Goal: Information Seeking & Learning: Learn about a topic

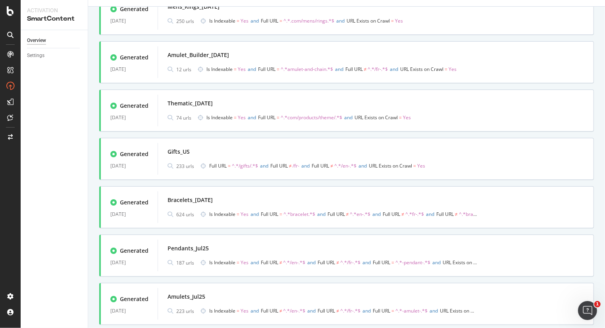
scroll to position [347, 0]
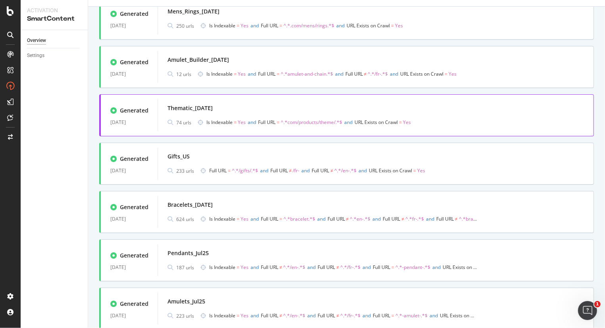
click at [326, 104] on div "Thematic_29Jul25" at bounding box center [375, 108] width 416 height 11
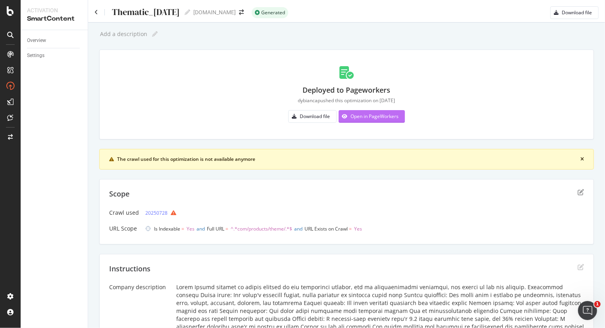
click at [366, 118] on div "Open in PageWorkers" at bounding box center [374, 116] width 48 height 7
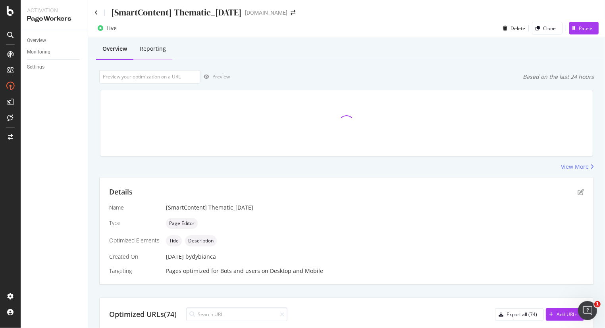
click at [158, 51] on div "Reporting" at bounding box center [153, 49] width 26 height 8
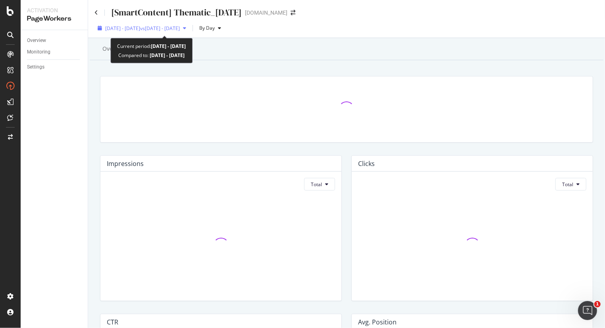
click at [175, 33] on div "2025 Aug. 31st - Sep. 27th vs 2025 Aug. 3rd - Aug. 30th" at bounding box center [141, 28] width 95 height 12
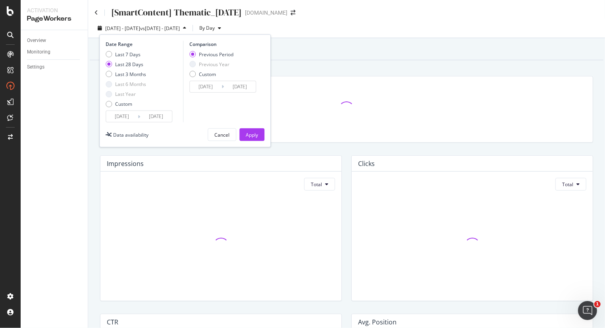
click at [138, 113] on icon at bounding box center [139, 117] width 2 height 8
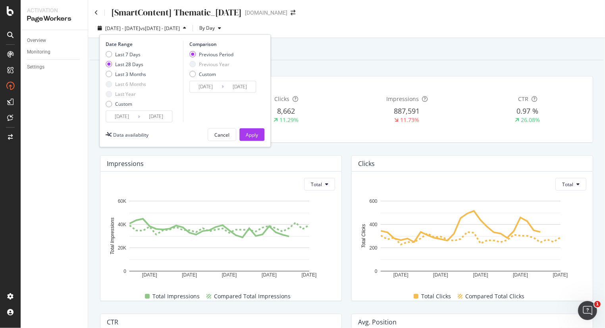
click at [127, 118] on input "2025/08/31" at bounding box center [122, 116] width 32 height 11
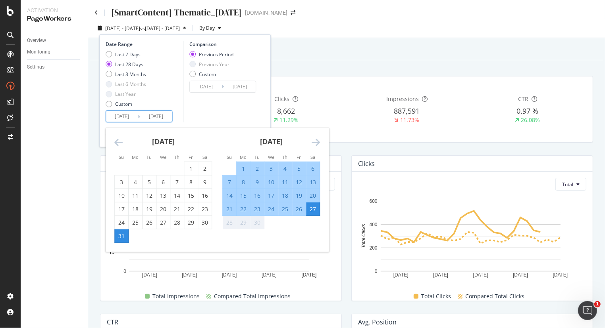
click at [120, 138] on icon "Move backward to switch to the previous month." at bounding box center [118, 143] width 8 height 10
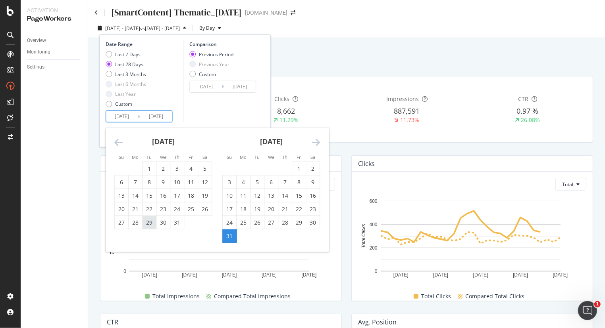
click at [152, 221] on div "29" at bounding box center [148, 223] width 13 height 8
type input "2025/07/29"
type input "2025/05/29"
type input "2025/07/28"
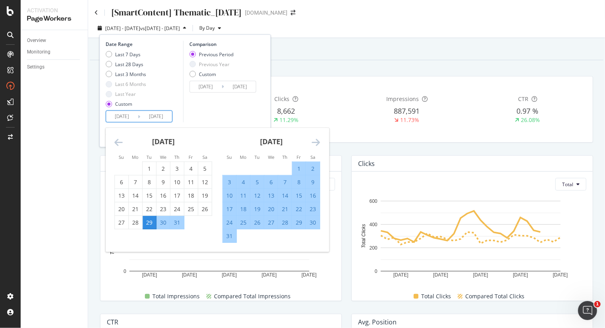
click at [249, 109] on div "Comparison Previous Period Previous Year Custom 2025/05/29 Navigate forward to …" at bounding box center [220, 82] width 75 height 82
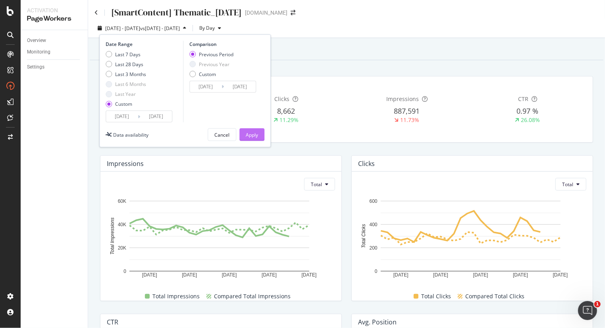
click at [247, 133] on div "Apply" at bounding box center [252, 135] width 12 height 7
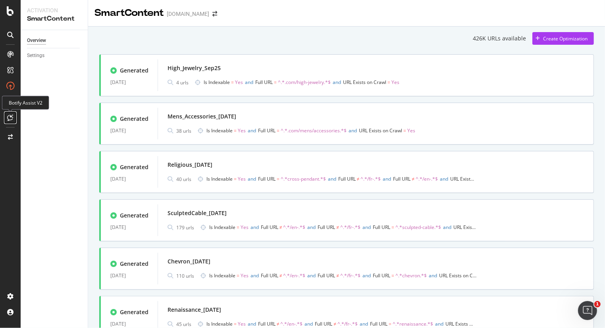
click at [10, 120] on icon at bounding box center [11, 118] width 6 height 6
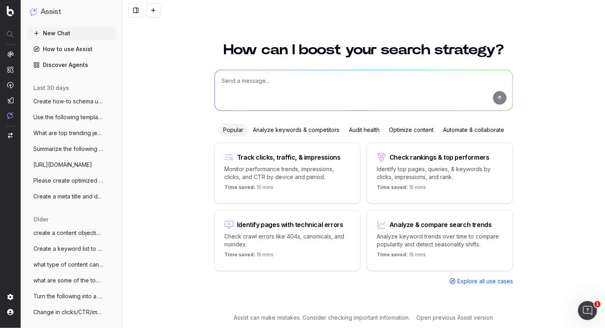
click at [78, 117] on span "Use the following template: SEO Summary" at bounding box center [68, 117] width 70 height 8
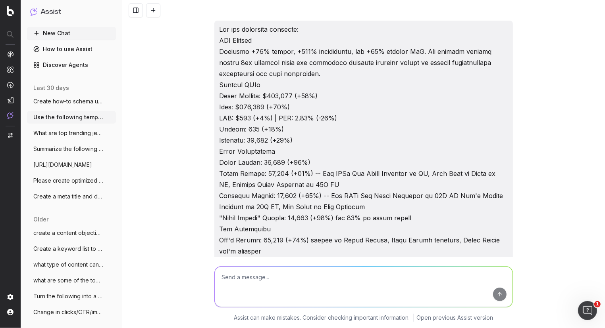
scroll to position [9612, 0]
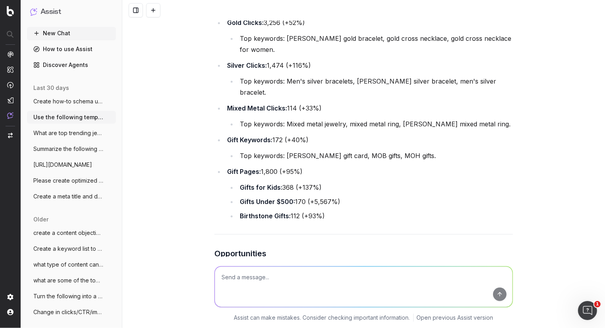
click at [256, 274] on textarea at bounding box center [364, 287] width 298 height 40
paste textarea "Total Clicks 99782 53102 88% Top Keywords: David Yurman, David Yurman bracelet,…"
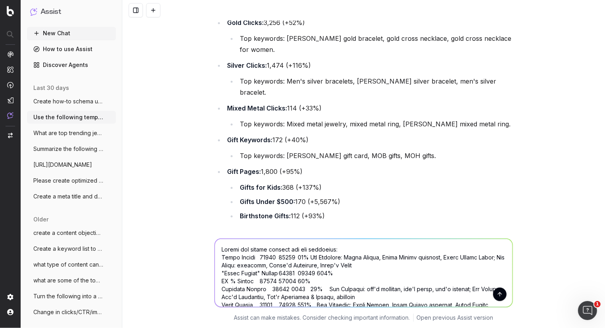
scroll to position [454, 0]
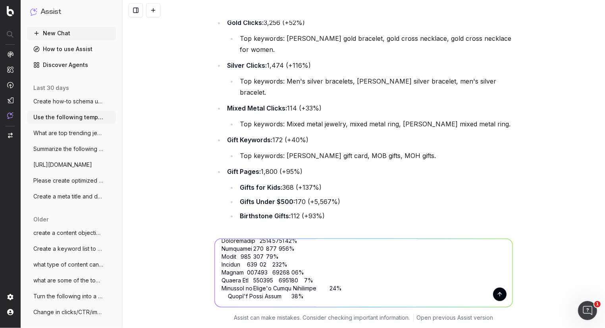
type textarea "Create the weekly summary for the following: Total Clicks 99782 53102 88% Top K…"
click at [497, 292] on button "submit" at bounding box center [499, 294] width 13 height 13
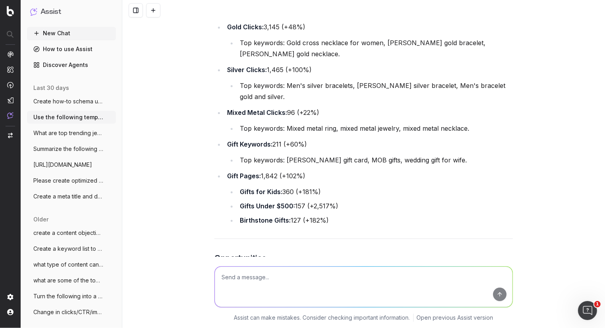
scroll to position [11333, 0]
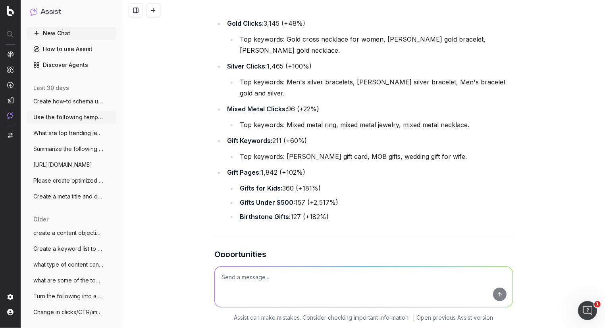
click at [221, 325] on button at bounding box center [221, 332] width 14 height 14
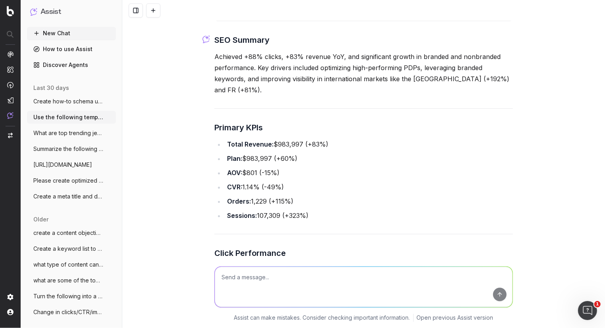
scroll to position [10589, 0]
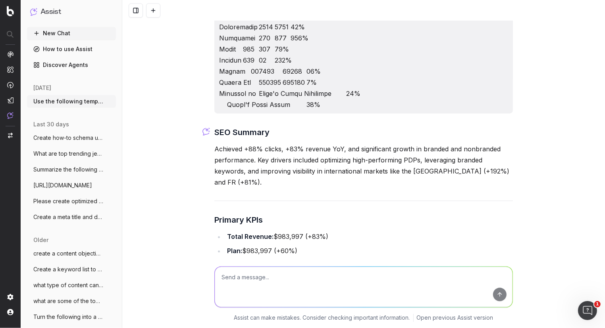
click at [279, 295] on textarea at bounding box center [364, 287] width 298 height 40
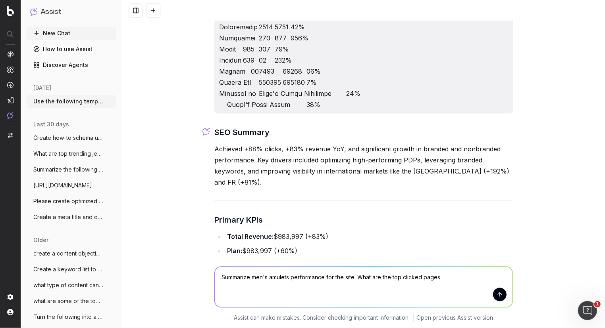
type textarea "Summarize men's amulets performance for the site. What are the top clicked page…"
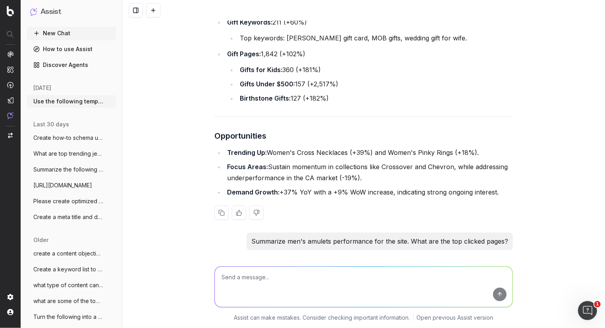
scroll to position [11456, 0]
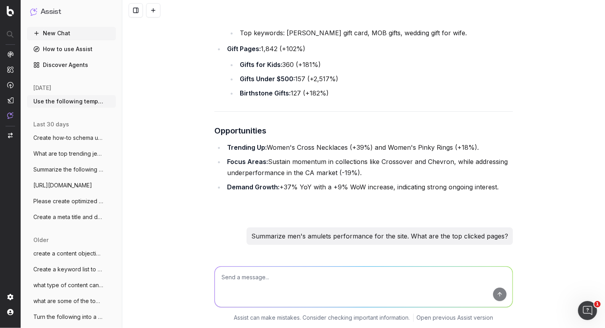
click at [349, 310] on span "@BotifyData: Men's amulets performance and top clicked pages for the site." at bounding box center [324, 314] width 200 height 8
click at [252, 310] on span "@BotifyData: Men's amulets performance and top clicked pages for the site." at bounding box center [324, 314] width 200 height 8
click at [247, 310] on span "@BotifyData: Men's amulets performance and top clicked pages for the site." at bounding box center [324, 314] width 200 height 8
click at [316, 283] on textarea at bounding box center [364, 287] width 298 height 40
type textarea "what about pages including -amulet- in the URL?"
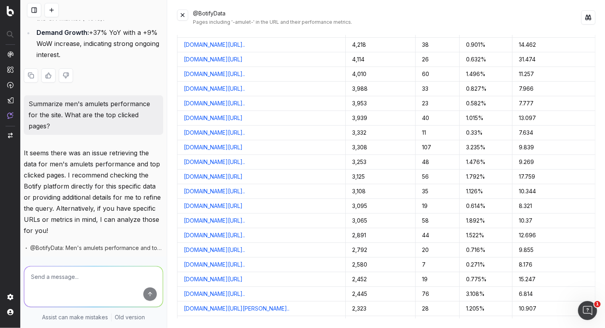
scroll to position [15028, 0]
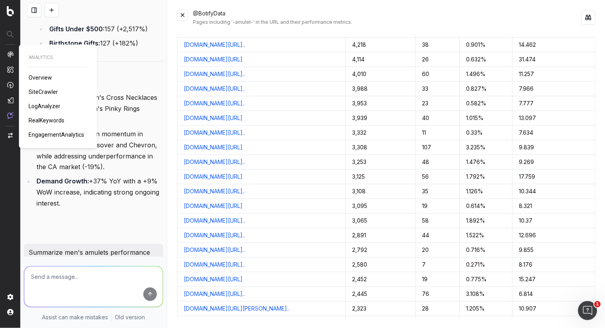
click at [42, 123] on span "RealKeywords" at bounding box center [47, 120] width 36 height 6
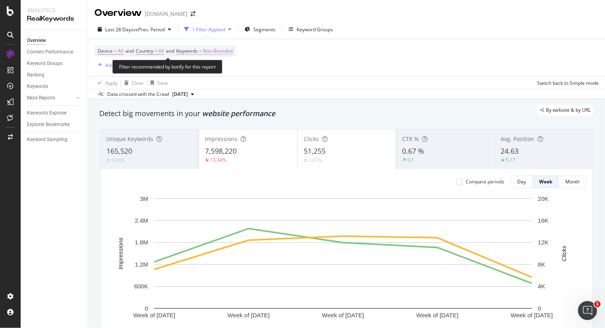
click at [228, 50] on span "Non-Branded" at bounding box center [218, 51] width 30 height 11
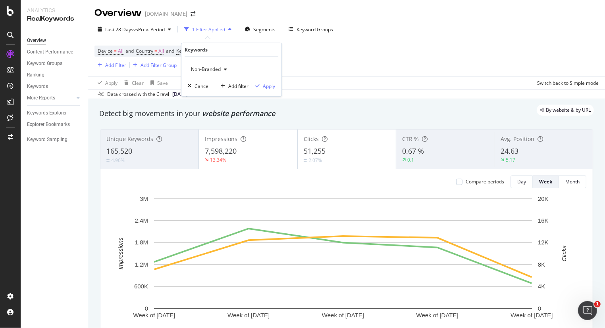
click at [211, 67] on span "Non-Branded" at bounding box center [204, 69] width 33 height 7
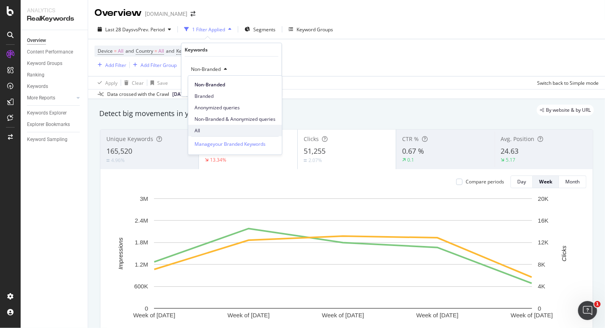
click at [217, 130] on span "All" at bounding box center [234, 130] width 81 height 7
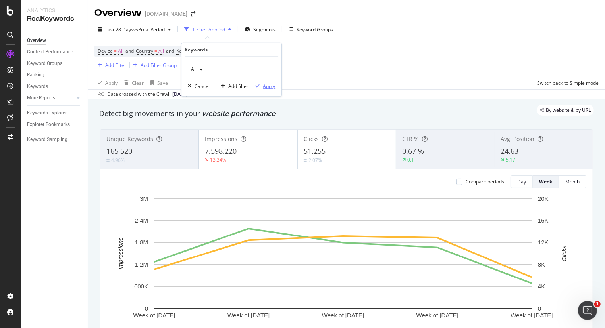
click at [259, 86] on icon "button" at bounding box center [257, 86] width 4 height 5
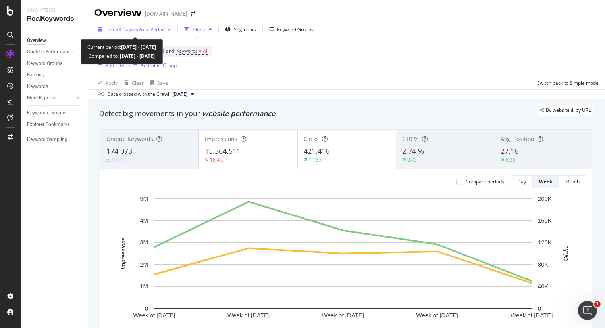
click at [167, 27] on div "button" at bounding box center [170, 29] width 10 height 5
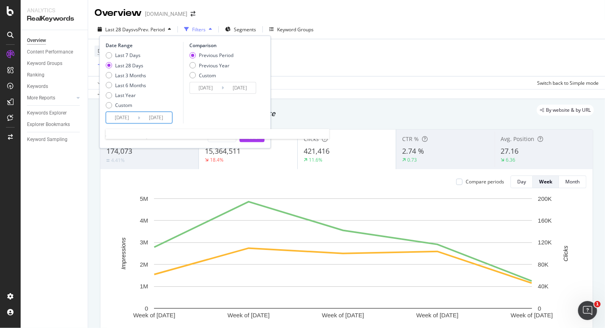
click at [133, 113] on input "[DATE]" at bounding box center [122, 117] width 32 height 11
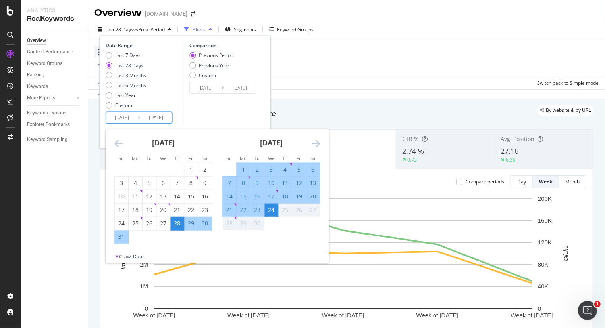
click at [115, 144] on icon "Move backward to switch to the previous month." at bounding box center [118, 144] width 8 height 10
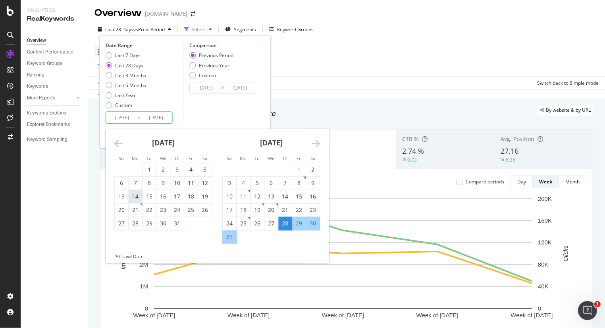
click at [136, 194] on div "14" at bounding box center [135, 197] width 13 height 8
type input "[DATE]"
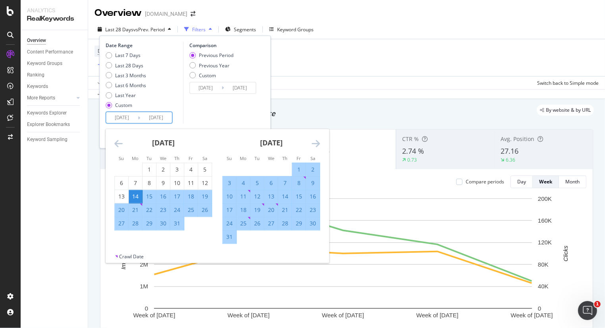
click at [316, 140] on icon "Move forward to switch to the next month." at bounding box center [315, 144] width 8 height 10
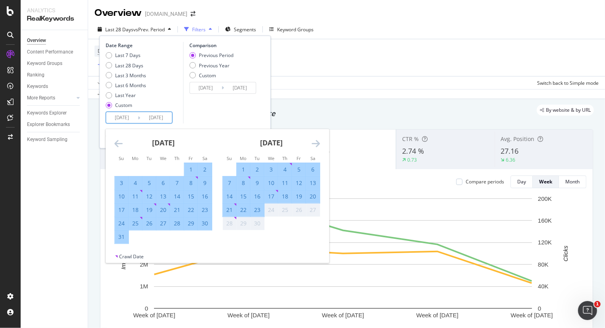
click at [229, 193] on div "14" at bounding box center [229, 197] width 13 height 8
type input "[DATE]"
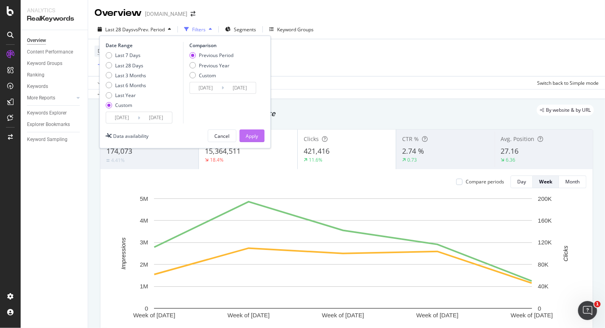
click at [254, 137] on div "Apply" at bounding box center [252, 136] width 12 height 7
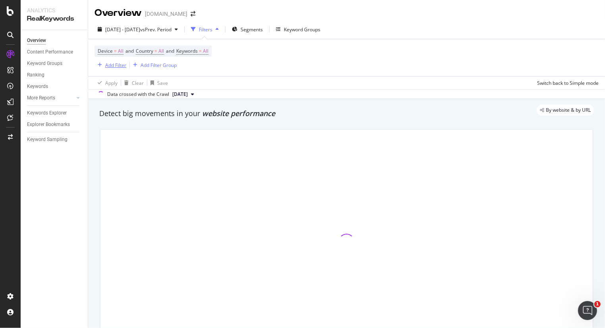
click at [99, 63] on icon "button" at bounding box center [100, 65] width 4 height 5
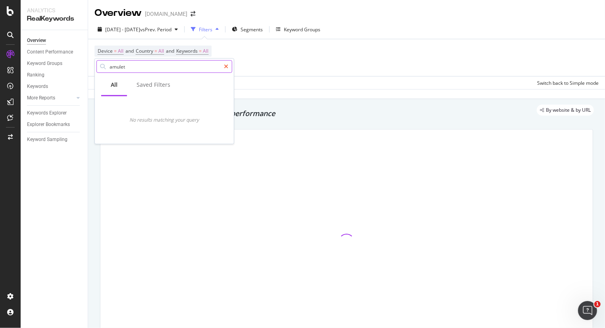
type input "amulet"
click at [226, 66] on icon at bounding box center [226, 67] width 4 height 6
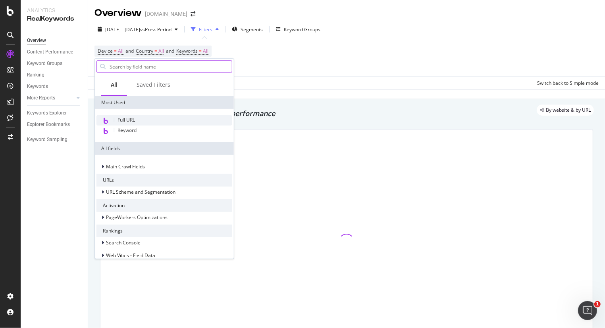
click at [126, 121] on span "Full URL" at bounding box center [125, 120] width 17 height 7
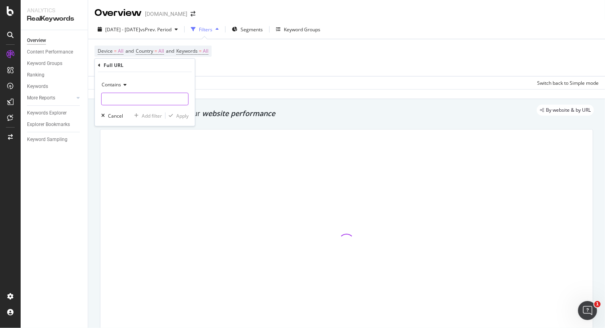
click at [122, 96] on input "text" at bounding box center [145, 99] width 86 height 13
click at [133, 96] on input "text" at bounding box center [145, 99] width 86 height 13
type input "amulet"
click at [176, 113] on div "Apply" at bounding box center [182, 115] width 12 height 7
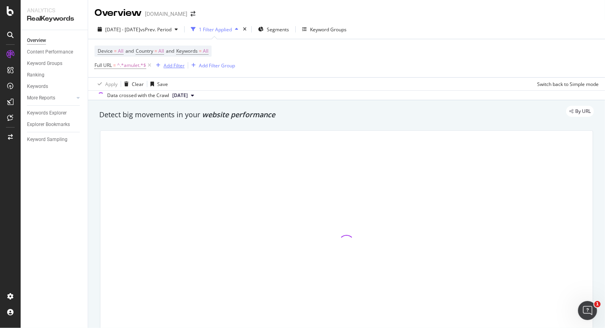
click at [178, 65] on div "Add Filter" at bounding box center [173, 65] width 21 height 7
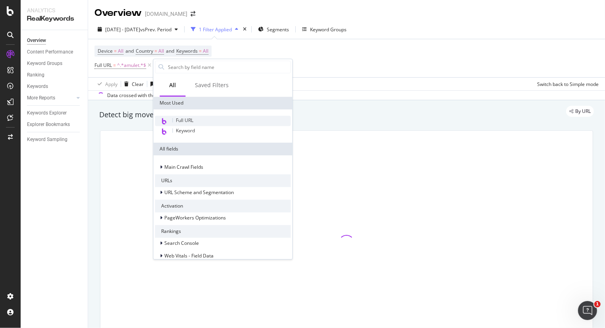
click at [194, 122] on div "Full URL" at bounding box center [223, 121] width 136 height 10
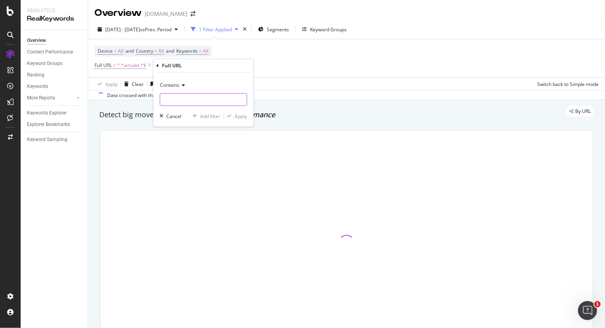
click at [181, 99] on input "text" at bounding box center [203, 99] width 86 height 13
type input "collection"
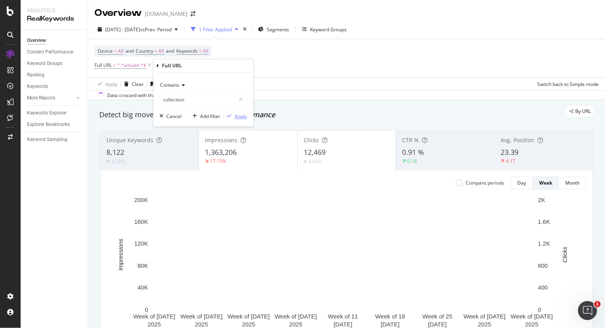
click at [245, 117] on div "Apply" at bounding box center [240, 116] width 12 height 7
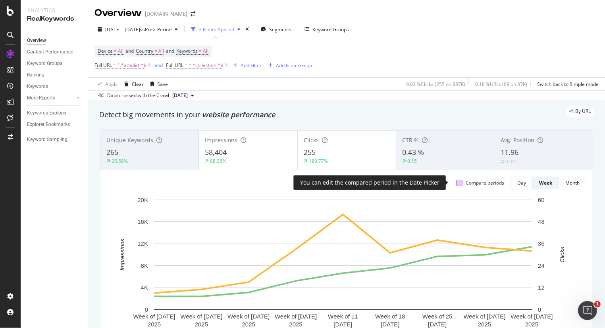
click at [456, 180] on div at bounding box center [459, 183] width 6 height 6
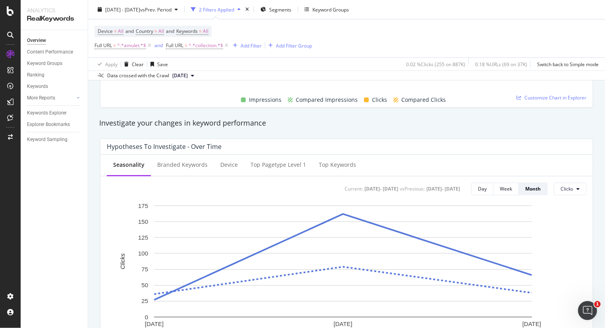
scroll to position [50, 0]
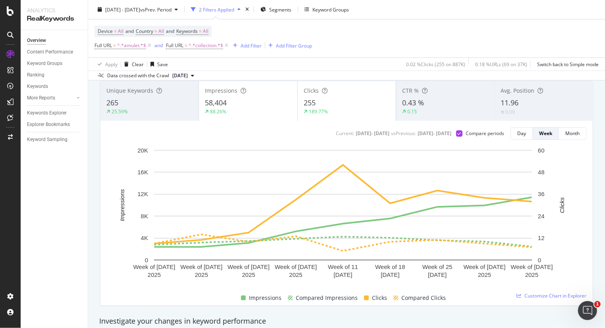
click at [259, 103] on div "58,404" at bounding box center [248, 103] width 86 height 10
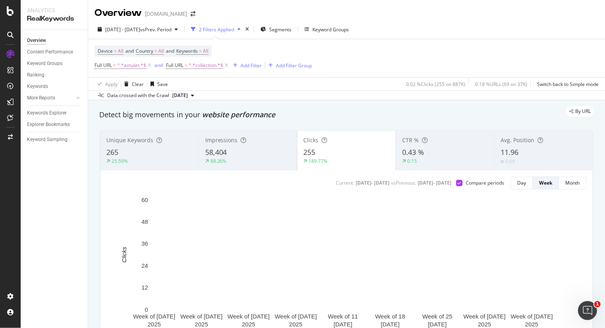
scroll to position [99, 0]
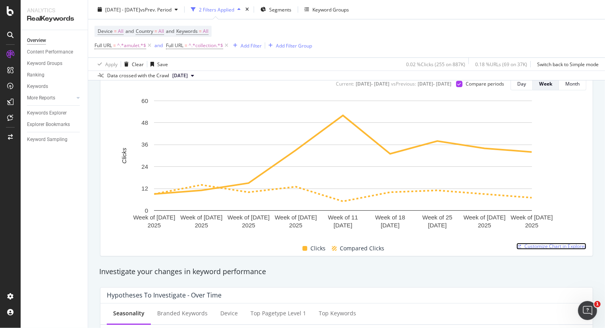
click at [565, 244] on span "Customize Chart in Explorer" at bounding box center [555, 246] width 62 height 7
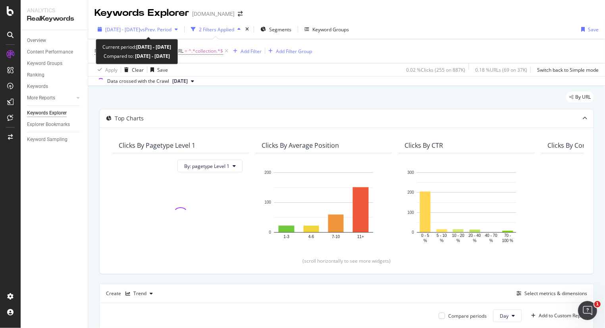
click at [171, 29] on span "vs Prev. Period" at bounding box center [155, 29] width 31 height 7
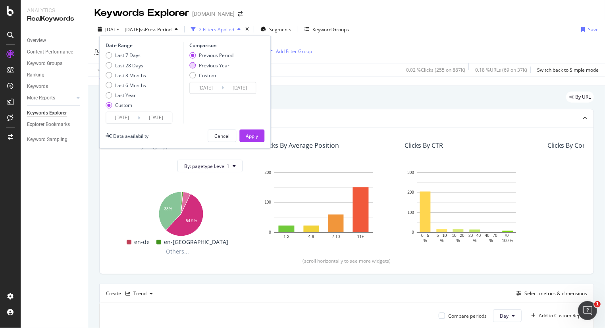
click at [193, 64] on div "Previous Year" at bounding box center [192, 65] width 6 height 6
type input "[DATE]"
click at [249, 143] on div "Date Range Last 7 Days Last 28 Days Last 3 Months Last 6 Months Last Year Custo…" at bounding box center [184, 92] width 171 height 113
click at [251, 134] on div "Apply" at bounding box center [252, 136] width 12 height 7
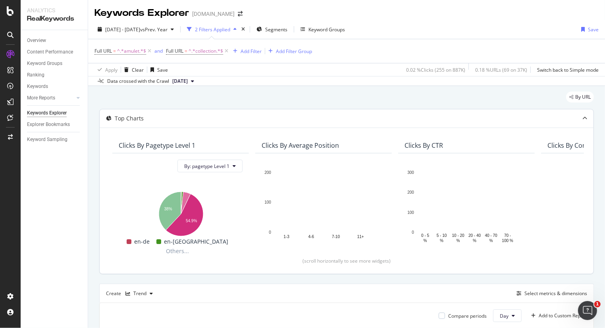
scroll to position [99, 0]
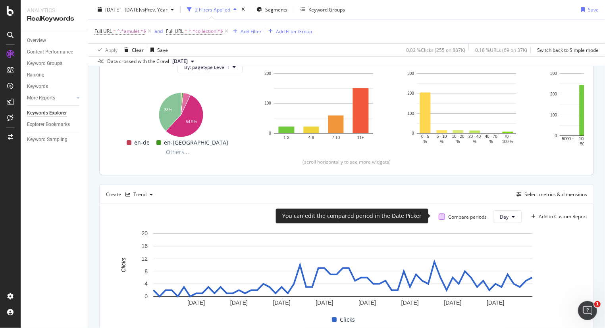
click at [438, 214] on div at bounding box center [441, 217] width 6 height 6
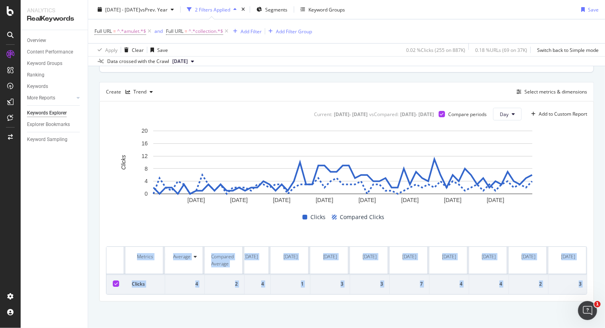
scroll to position [0, 4663]
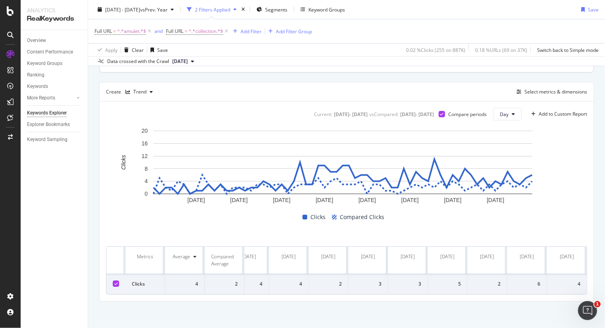
drag, startPoint x: 131, startPoint y: 249, endPoint x: 606, endPoint y: 279, distance: 476.2
click at [604, 279] on html "Analytics RealKeywords Overview Content Performance Keyword Groups Ranking Keyw…" at bounding box center [302, 164] width 605 height 328
copy thead
click at [560, 177] on rect "A chart." at bounding box center [343, 166] width 474 height 79
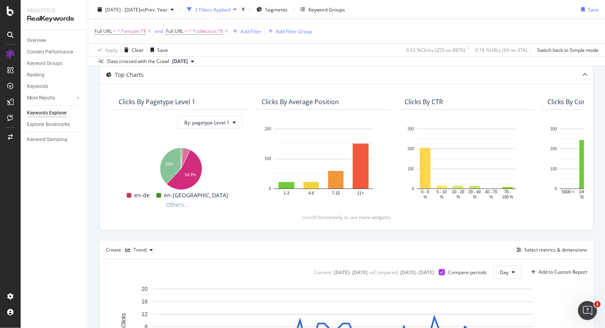
scroll to position [4, 0]
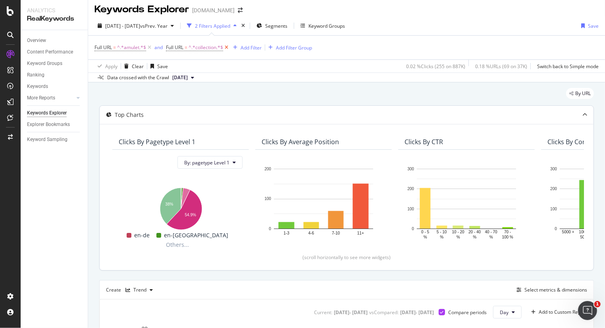
click at [228, 47] on icon at bounding box center [226, 48] width 7 height 8
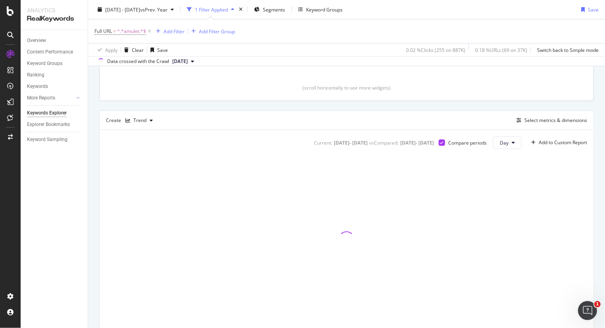
scroll to position [202, 0]
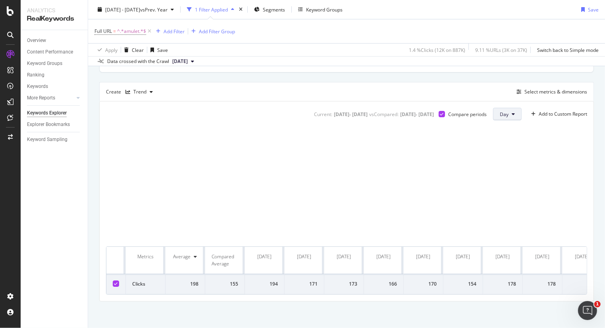
click at [502, 110] on button "Day" at bounding box center [507, 114] width 29 height 13
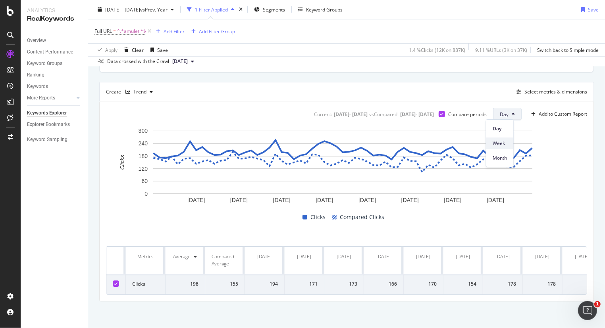
click at [498, 140] on span "Week" at bounding box center [499, 143] width 14 height 7
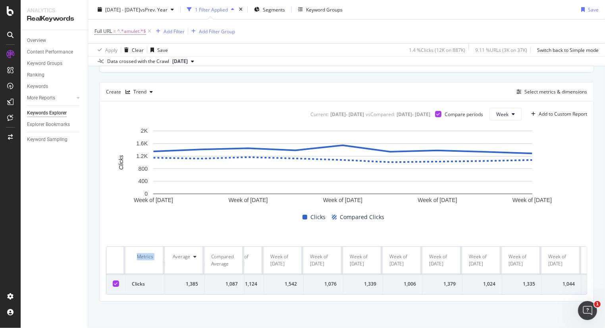
scroll to position [0, 379]
drag, startPoint x: 170, startPoint y: 246, endPoint x: 606, endPoint y: 281, distance: 437.8
click at [604, 281] on html "Analytics RealKeywords Overview Content Performance Keyword Groups Ranking Keyw…" at bounding box center [302, 164] width 605 height 328
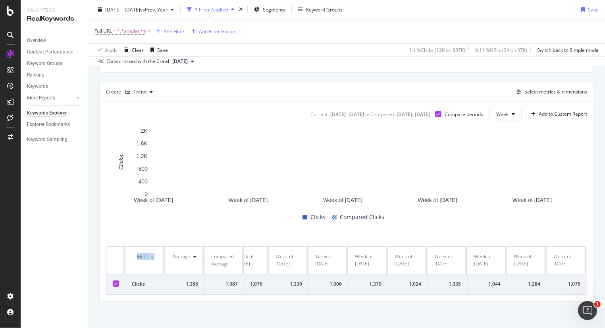
copy thead "Metrics"
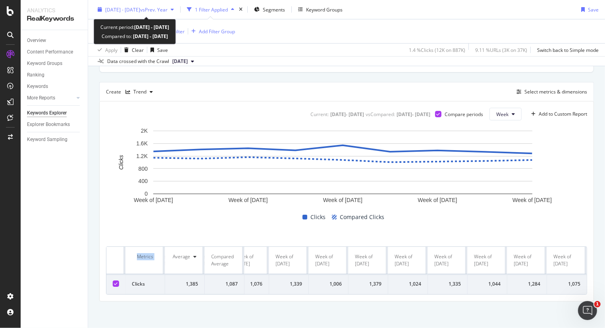
click at [167, 8] on span "vs Prev. Year" at bounding box center [153, 9] width 27 height 7
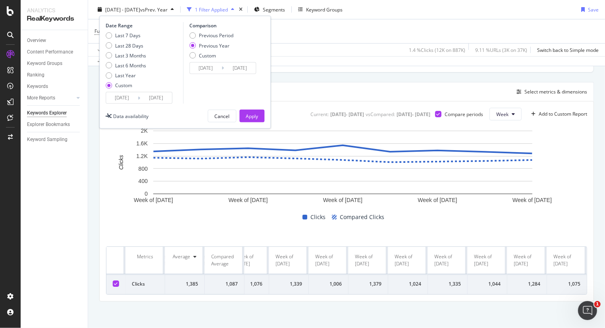
click at [370, 73] on div "Top Charts Clicks By pagetype Level 1 By: pagetype Level 1 Hold CTRL while clic…" at bounding box center [346, 104] width 494 height 395
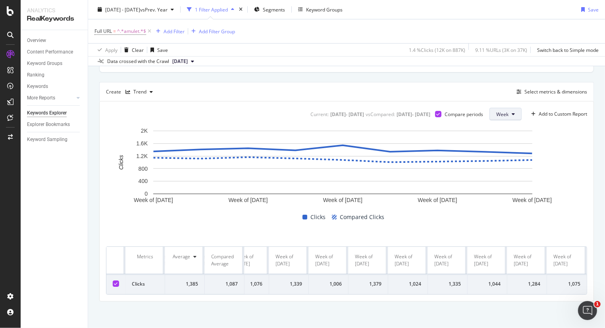
click at [501, 115] on button "Week" at bounding box center [505, 114] width 32 height 13
